Goal: Use online tool/utility: Utilize a website feature to perform a specific function

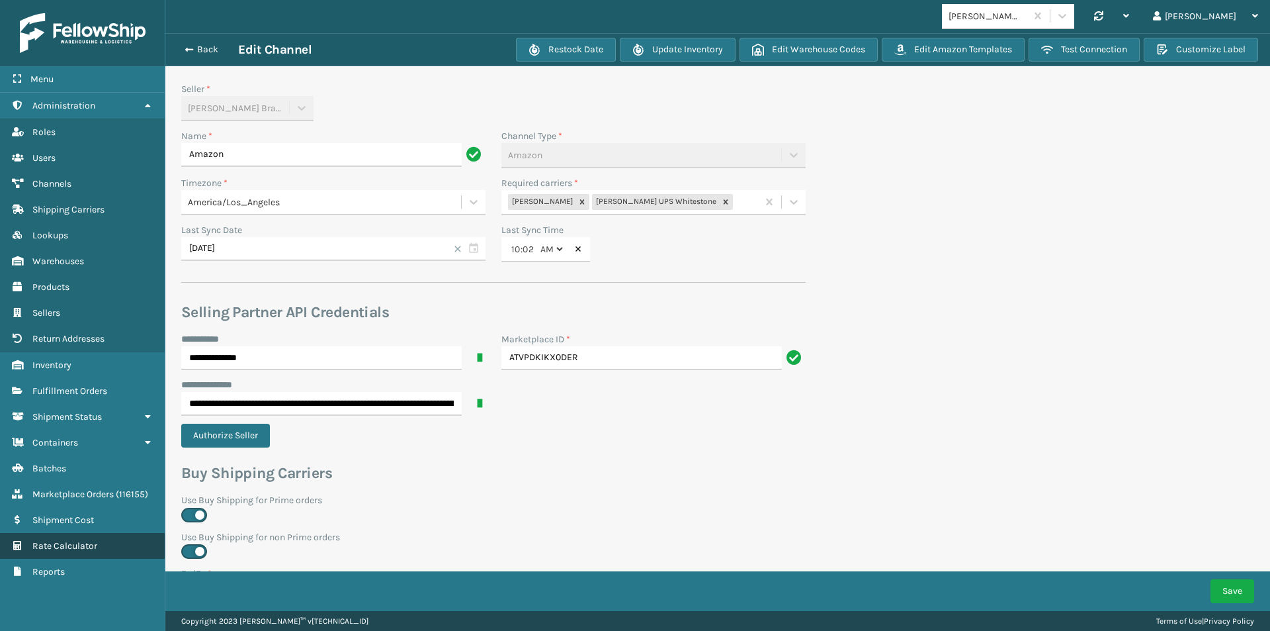
click at [77, 543] on span "Rate Calculator" at bounding box center [64, 545] width 65 height 11
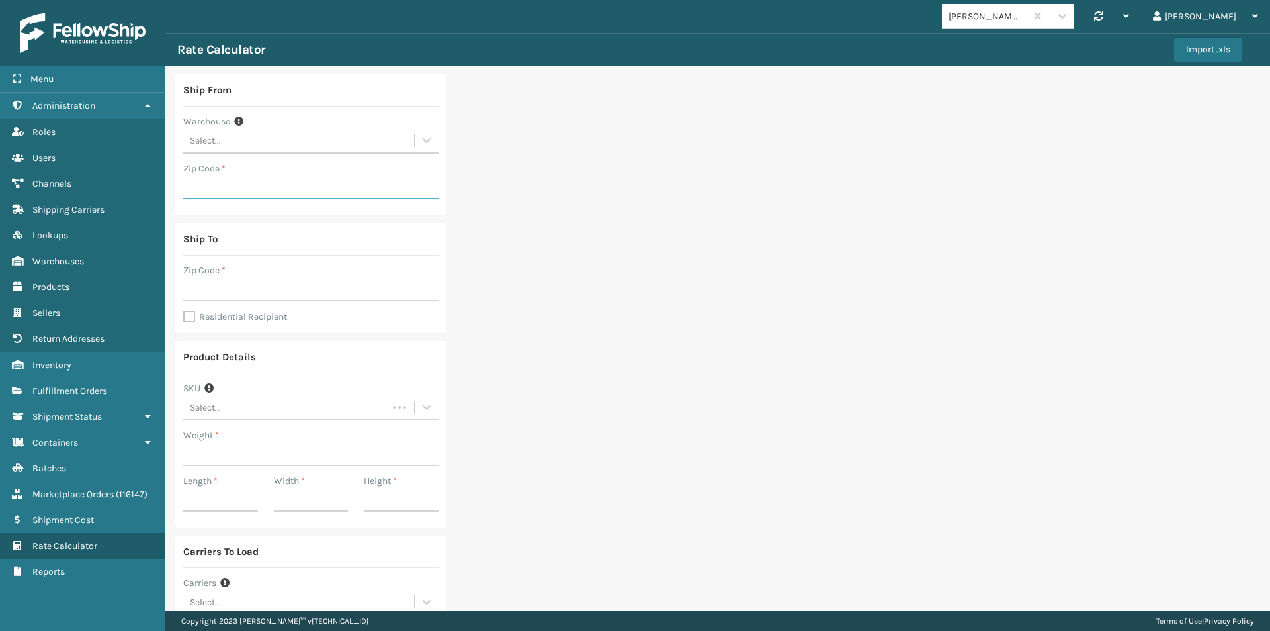
click at [242, 179] on input "Zip Code *" at bounding box center [310, 187] width 255 height 24
type input "31014"
click at [198, 288] on input "Zip Code *" at bounding box center [310, 289] width 255 height 24
type input "14610"
click at [191, 316] on label "Residential Recipient" at bounding box center [235, 316] width 104 height 11
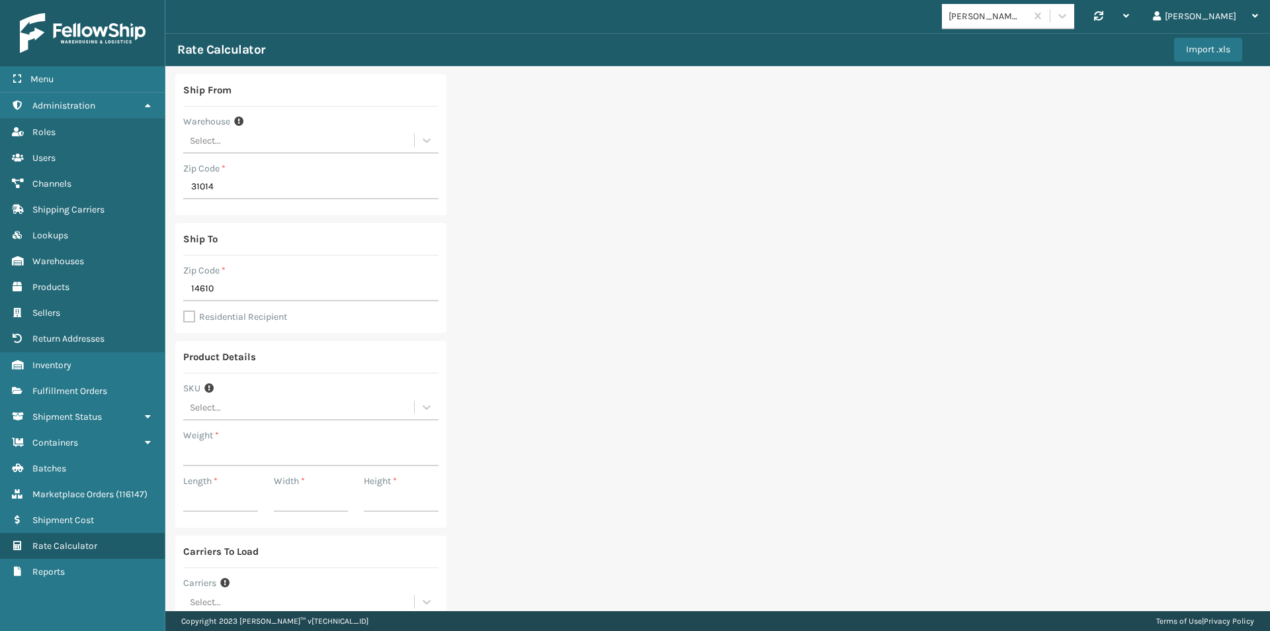
click at [184, 310] on input "Residential Recipient" at bounding box center [183, 309] width 1 height 1
checkbox input "true"
click at [208, 447] on input "Weight *" at bounding box center [310, 454] width 255 height 24
type input "5"
click at [220, 494] on input "Length *" at bounding box center [220, 500] width 75 height 24
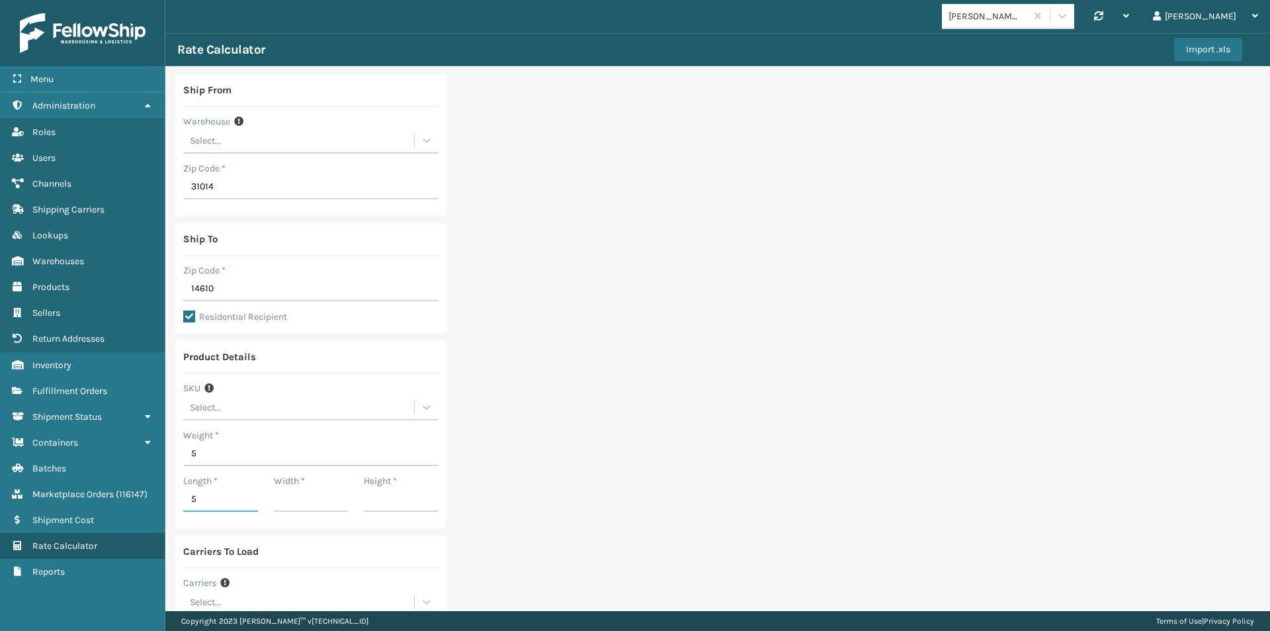
type input "5"
click at [279, 497] on input "Width *" at bounding box center [311, 500] width 75 height 24
type input "5"
click at [380, 500] on input "Height *" at bounding box center [401, 500] width 75 height 24
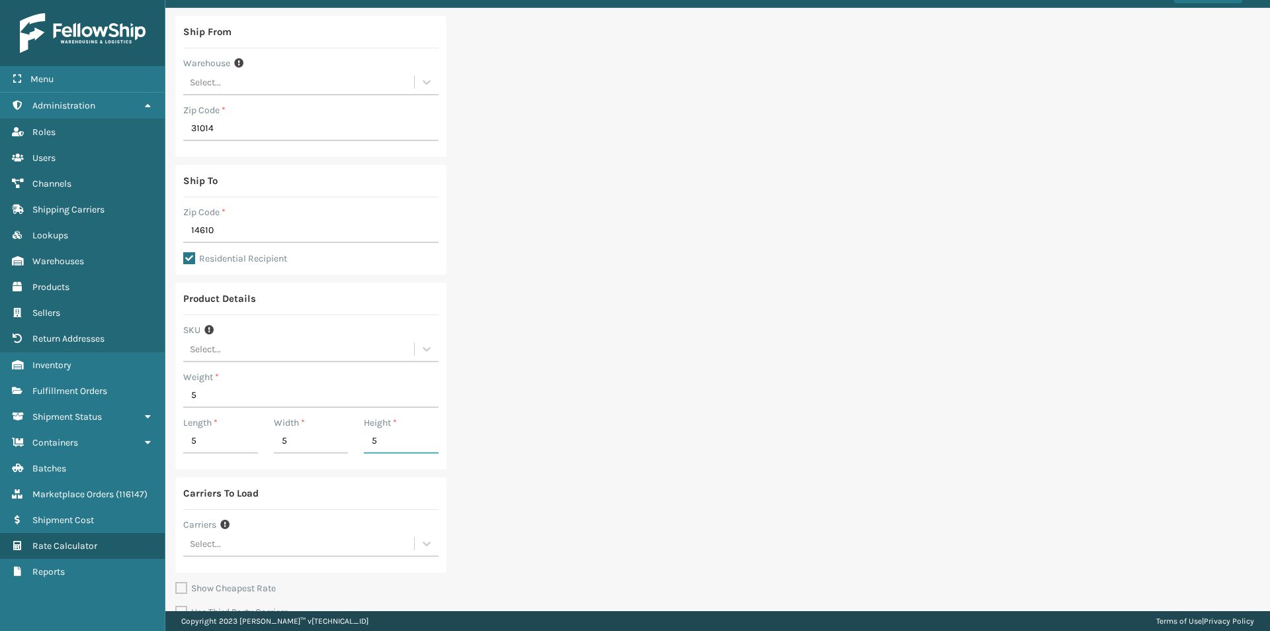
scroll to position [115, 0]
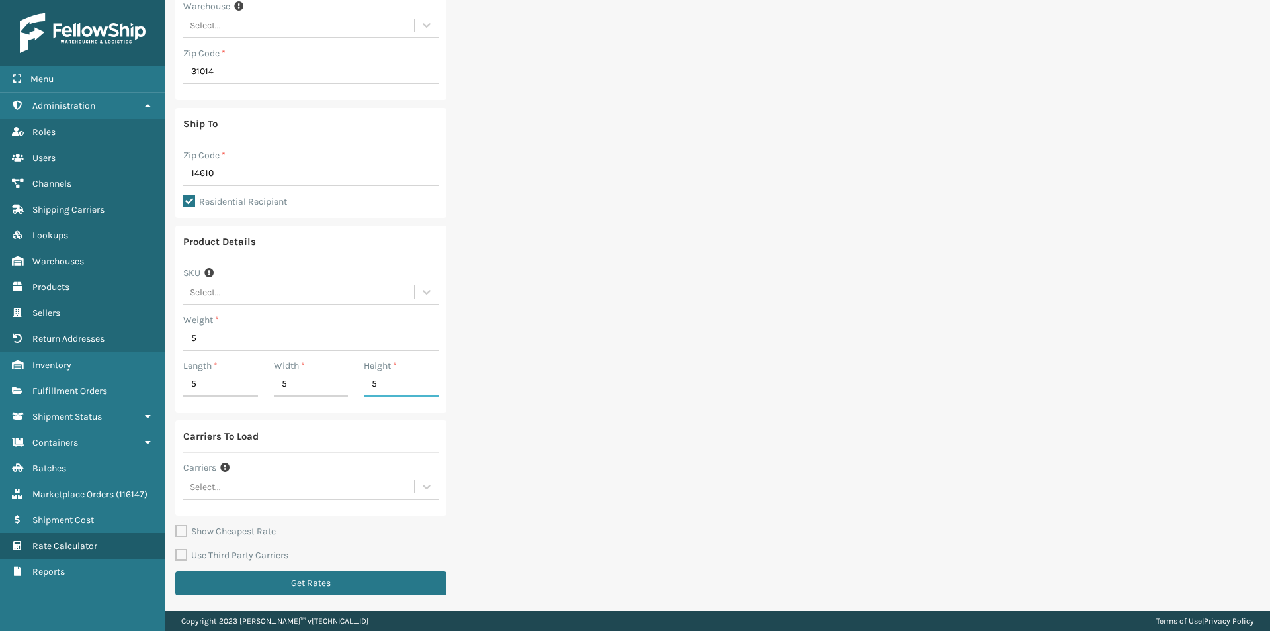
type input "5"
click at [234, 486] on div "Select..." at bounding box center [298, 487] width 231 height 22
type input "mill"
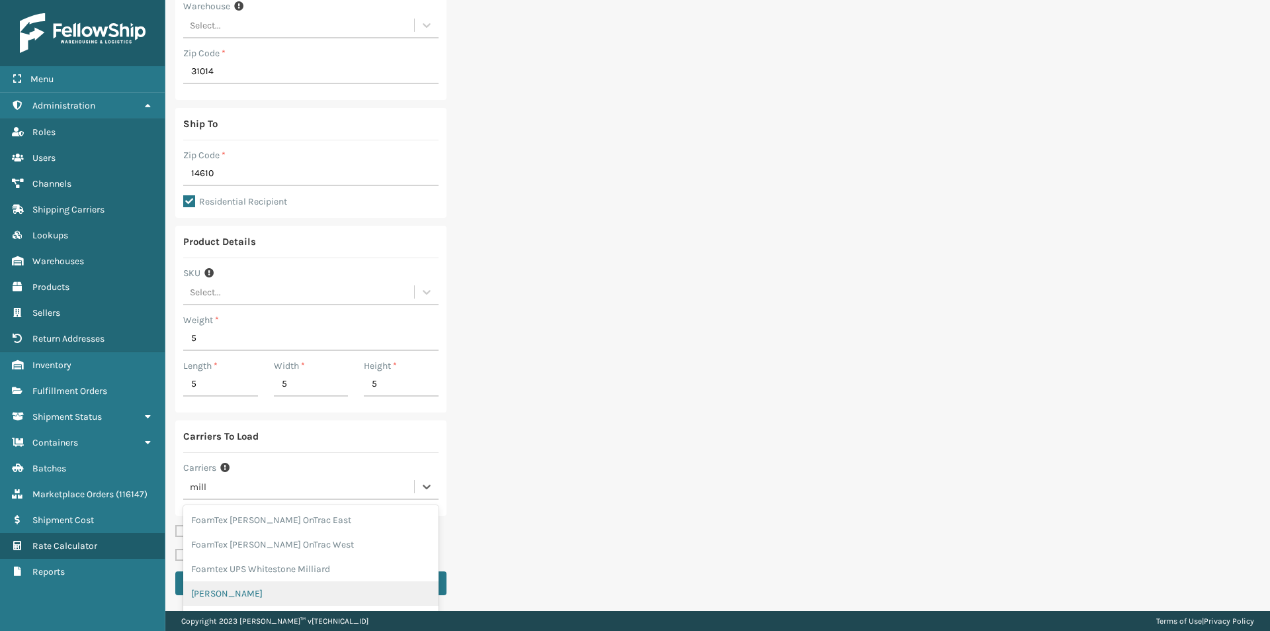
click at [239, 591] on div "[PERSON_NAME]" at bounding box center [310, 593] width 255 height 24
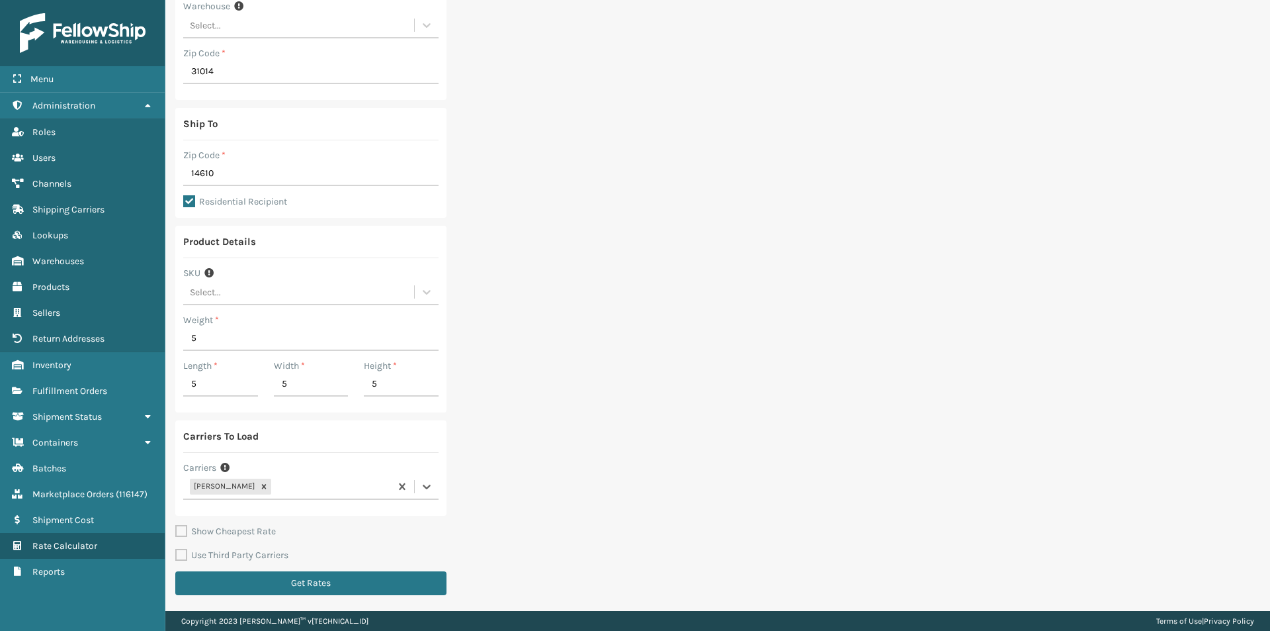
click at [229, 529] on label "Show Cheapest Rate" at bounding box center [225, 530] width 101 height 11
click at [176, 630] on input "Show Cheapest Rate" at bounding box center [175, 638] width 1 height 1
checkbox input "true"
click at [238, 586] on button "Get Rates" at bounding box center [310, 583] width 271 height 24
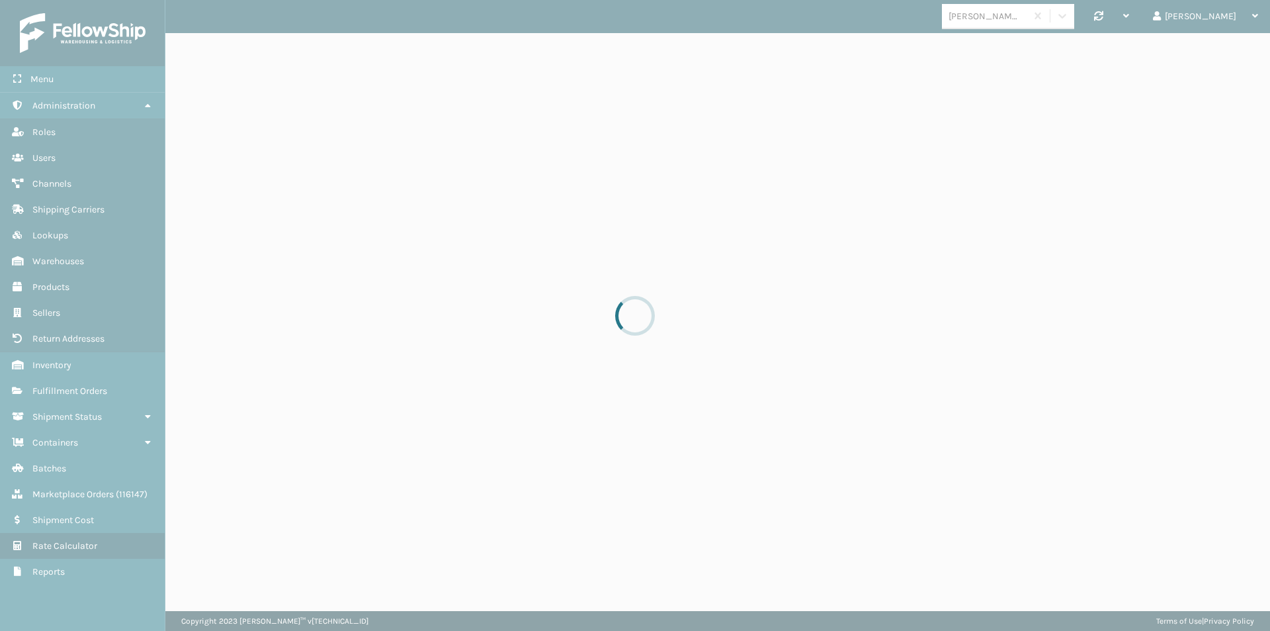
scroll to position [0, 0]
